Goal: Information Seeking & Learning: Learn about a topic

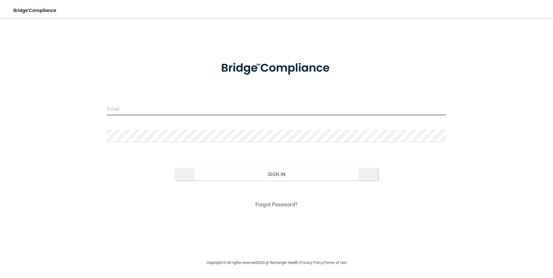
type input "[PERSON_NAME][DOMAIN_NAME][EMAIL_ADDRESS][PERSON_NAME][DOMAIN_NAME]"
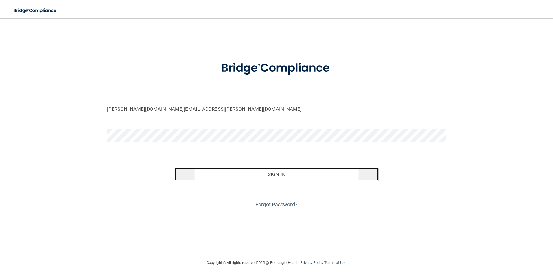
click at [242, 176] on button "Sign In" at bounding box center [277, 174] width 204 height 13
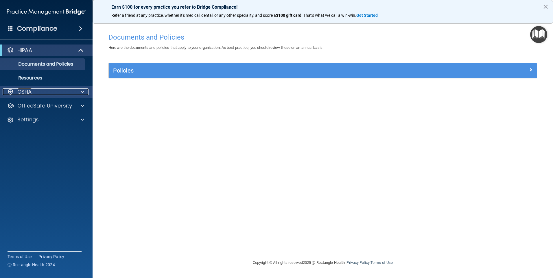
click at [79, 93] on div at bounding box center [81, 92] width 14 height 7
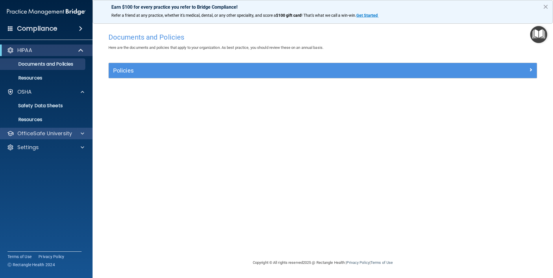
click at [81, 129] on div "OfficeSafe University" at bounding box center [46, 134] width 93 height 12
click at [79, 134] on div at bounding box center [81, 133] width 14 height 7
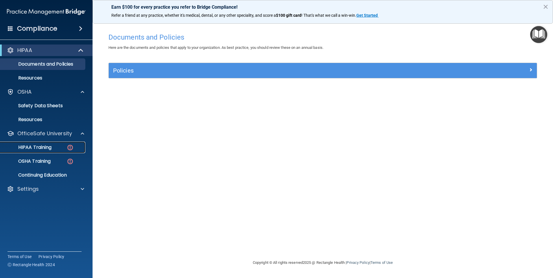
click at [51, 146] on p "HIPAA Training" at bounding box center [28, 148] width 48 height 6
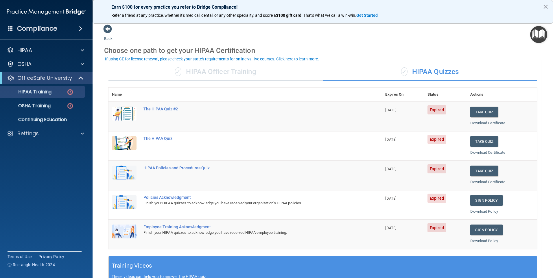
click at [251, 75] on div "✓ HIPAA Officer Training" at bounding box center [216, 71] width 214 height 17
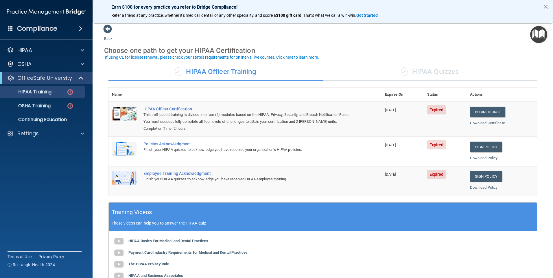
scroll to position [29, 0]
